Goal: Task Accomplishment & Management: Manage account settings

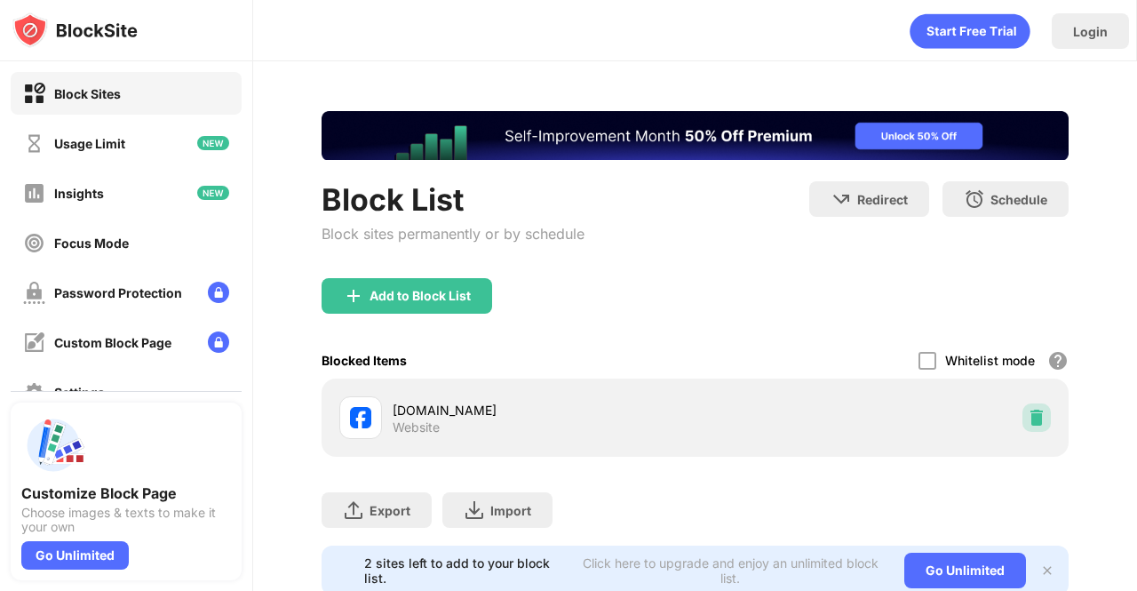
click at [1027, 411] on img at bounding box center [1036, 417] width 18 height 18
